Goal: Information Seeking & Learning: Learn about a topic

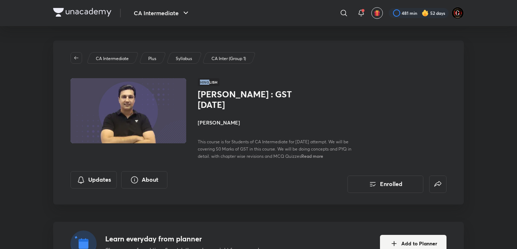
drag, startPoint x: 0, startPoint y: 0, endPoint x: 0, endPoint y: 88, distance: 87.5
click at [370, 106] on div "[PERSON_NAME] : GST [DATE] [PERSON_NAME] This course is for Students of CA Inte…" at bounding box center [322, 124] width 249 height 71
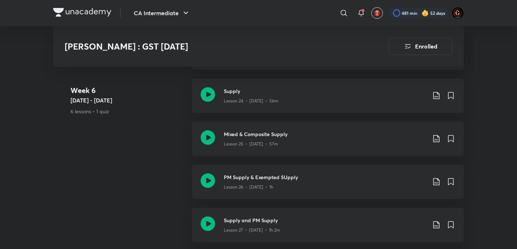
scroll to position [1728, 0]
